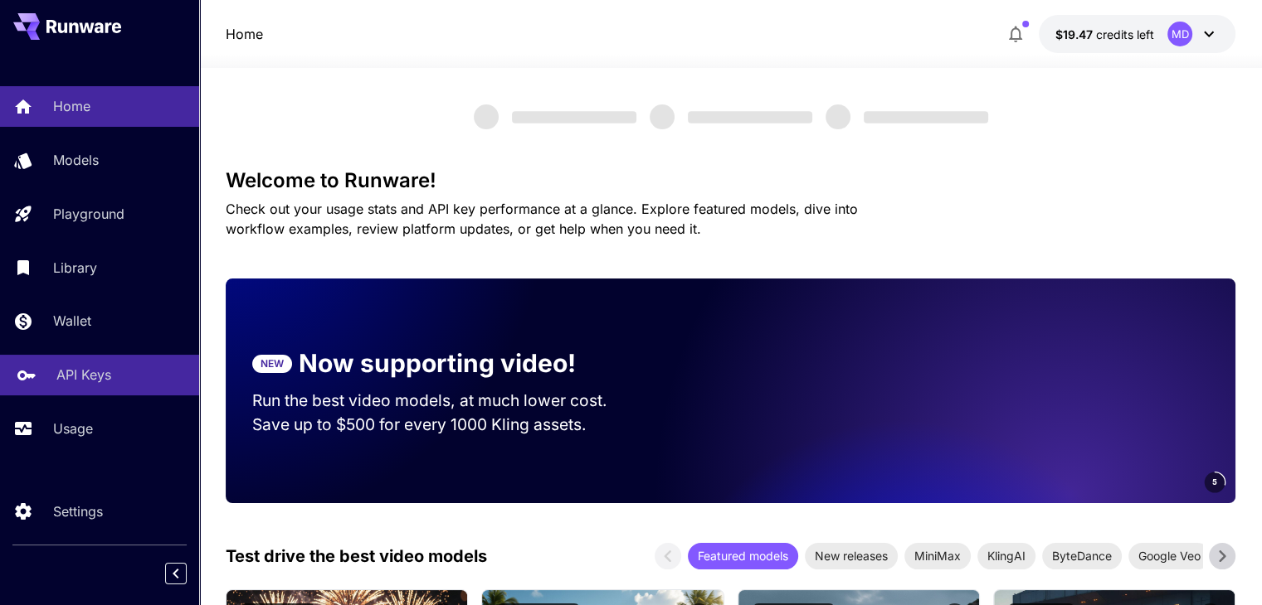
click at [75, 372] on p "API Keys" at bounding box center [83, 375] width 55 height 20
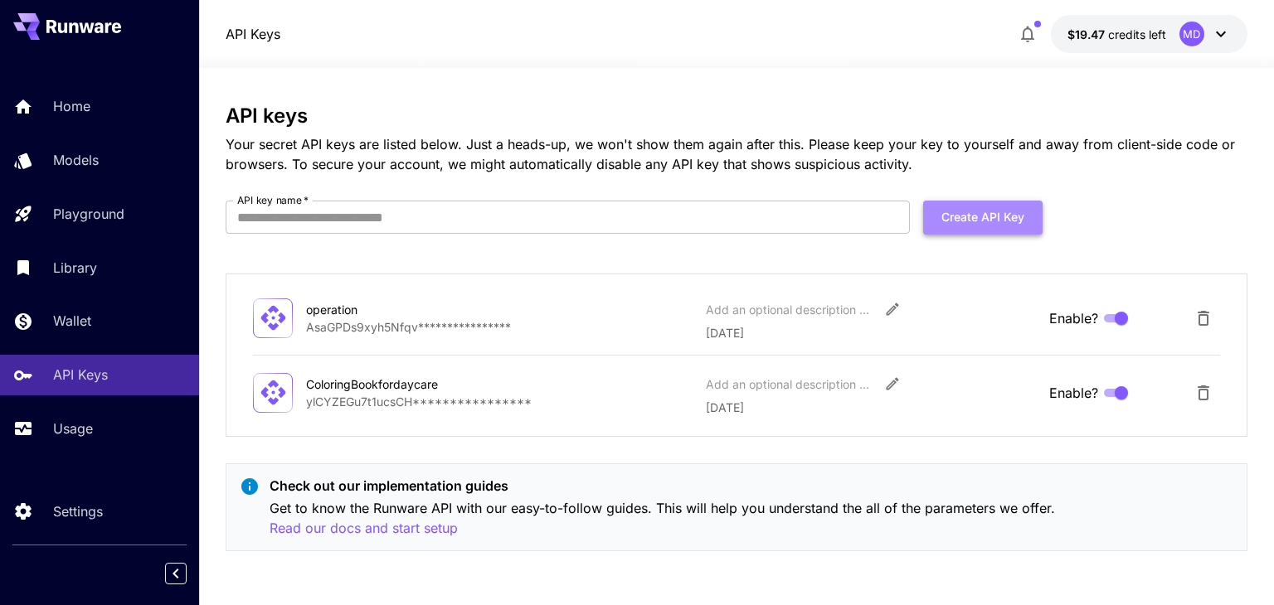
click at [989, 216] on button "Create API Key" at bounding box center [982, 218] width 119 height 34
click at [373, 227] on input "API key name   *" at bounding box center [568, 217] width 684 height 33
type input "**********"
click at [985, 230] on button "Create API Key" at bounding box center [982, 218] width 119 height 34
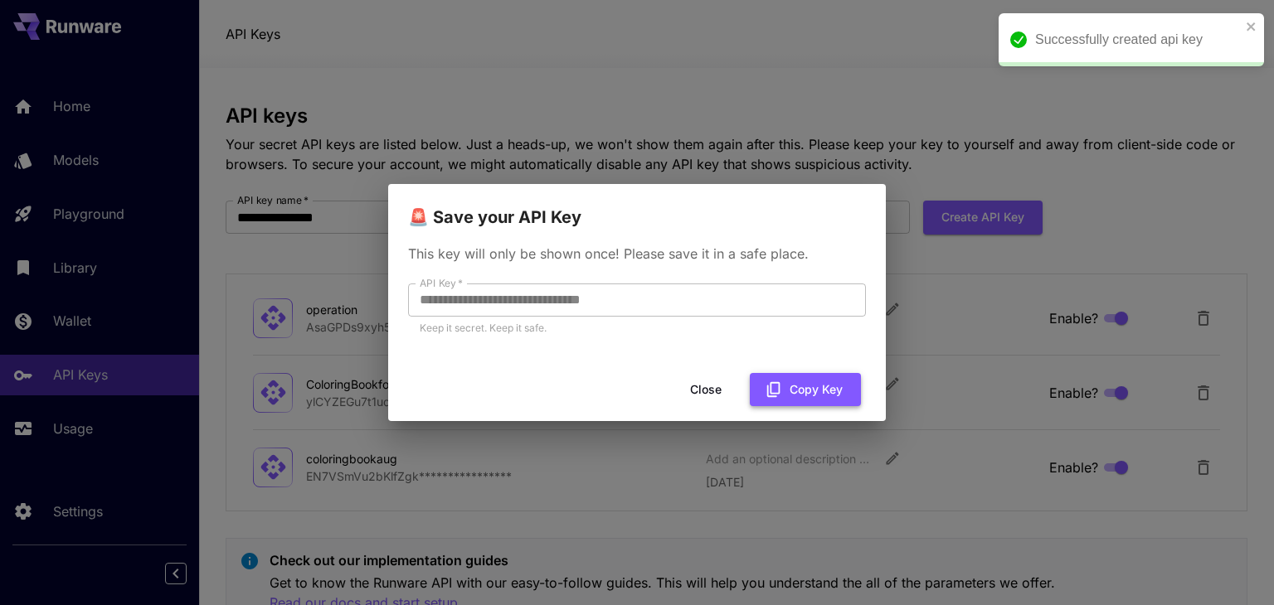
click at [799, 384] on button "Copy Key" at bounding box center [805, 390] width 111 height 34
click at [833, 395] on button "Copy Key" at bounding box center [805, 390] width 111 height 34
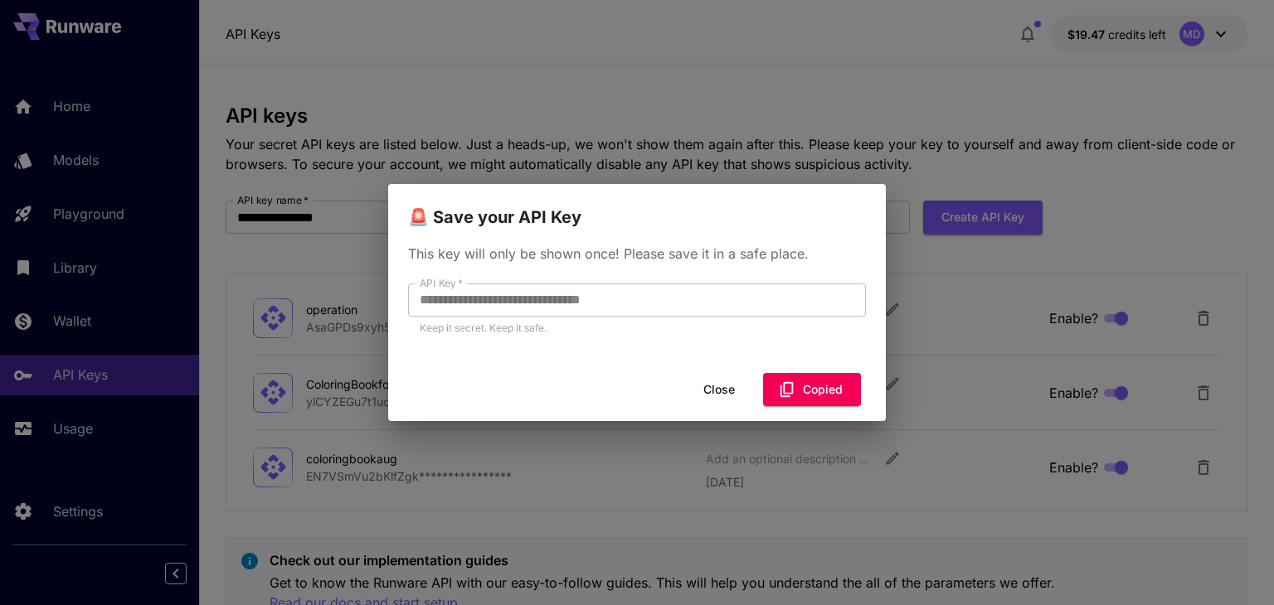
click at [721, 391] on button "Close" at bounding box center [719, 390] width 75 height 34
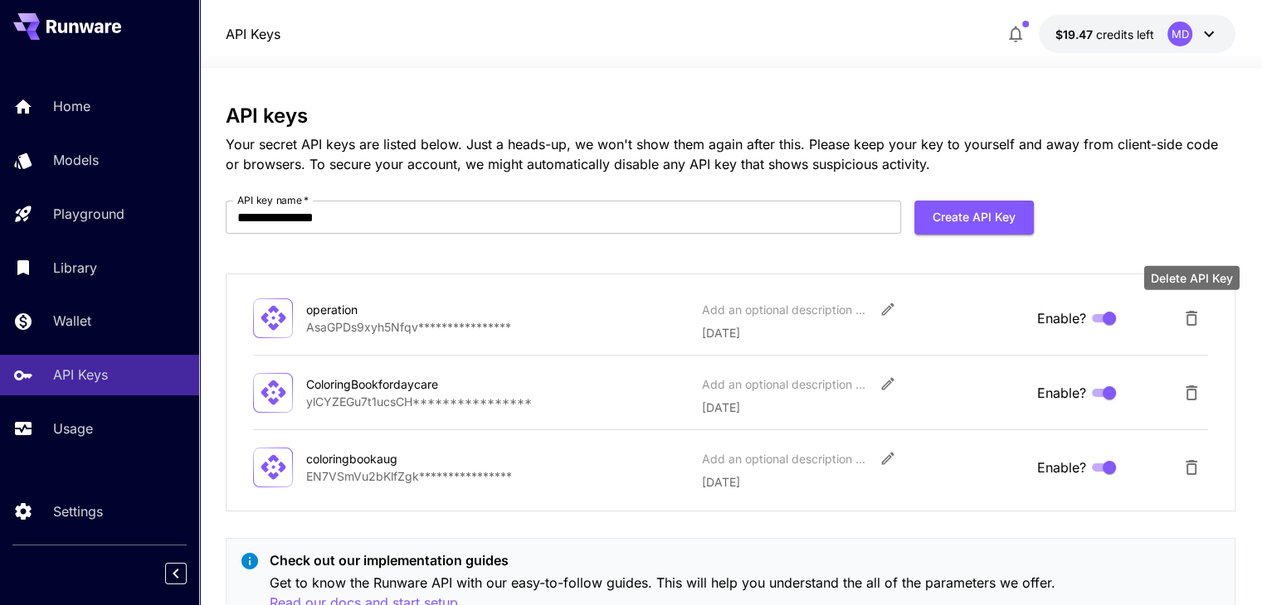
click at [1191, 323] on icon "Delete API Key" at bounding box center [1191, 319] width 20 height 20
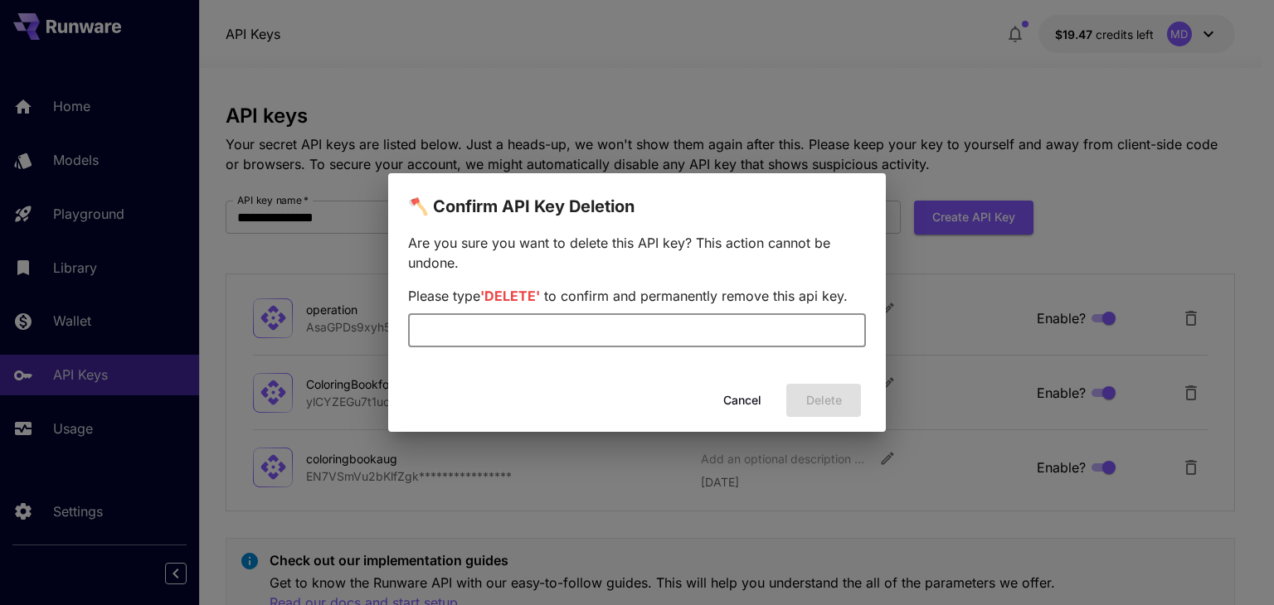
click at [538, 316] on input "text" at bounding box center [637, 330] width 458 height 33
drag, startPoint x: 488, startPoint y: 326, endPoint x: 303, endPoint y: 331, distance: 185.0
click at [303, 331] on div "🪓 Confirm API Key Deletion Are you sure you want to delete this API key? This a…" at bounding box center [637, 302] width 1274 height 605
type input "******"
click at [810, 402] on button "Delete" at bounding box center [823, 401] width 75 height 34
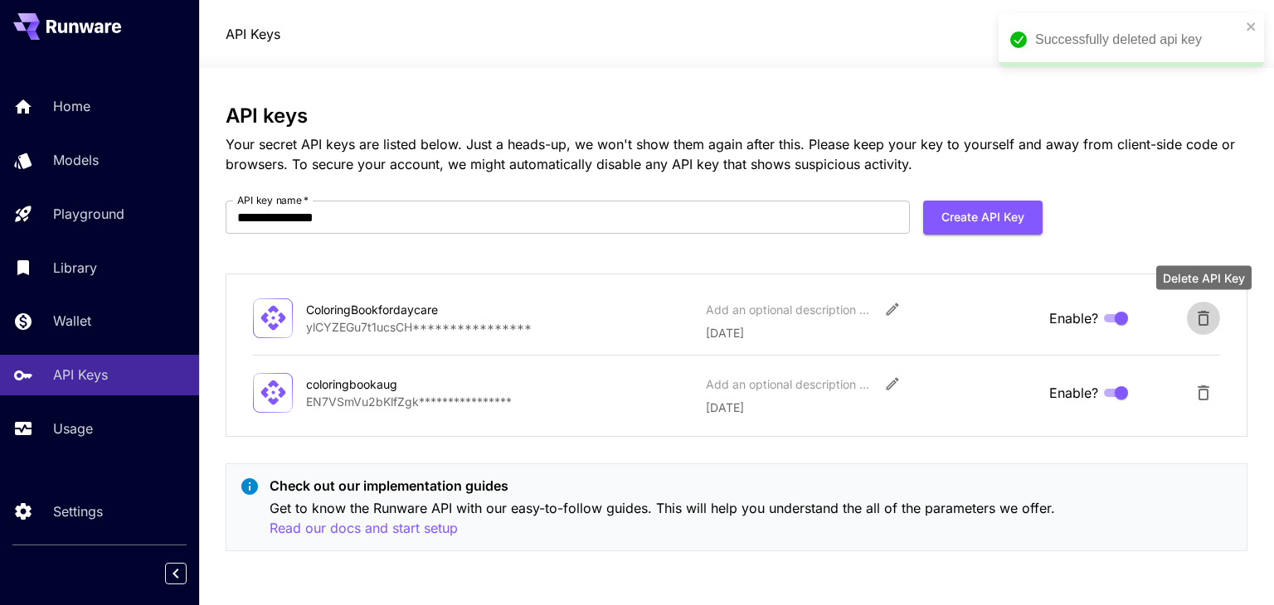
click at [1202, 318] on icon "Delete API Key" at bounding box center [1204, 319] width 20 height 20
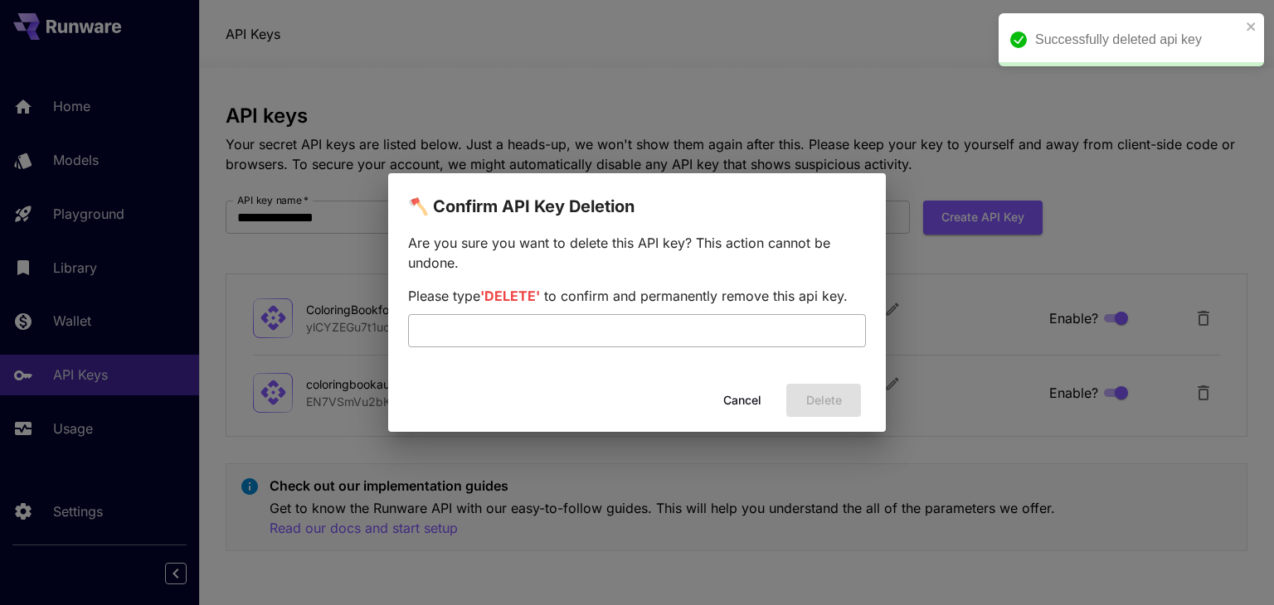
click at [442, 326] on input "text" at bounding box center [637, 330] width 458 height 33
type input "******"
click at [817, 395] on button "Delete" at bounding box center [823, 401] width 75 height 34
